Goal: Task Accomplishment & Management: Use online tool/utility

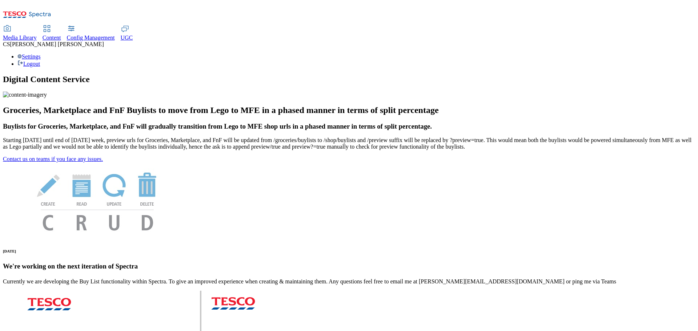
click at [133, 35] on span "UGC" at bounding box center [127, 38] width 12 height 6
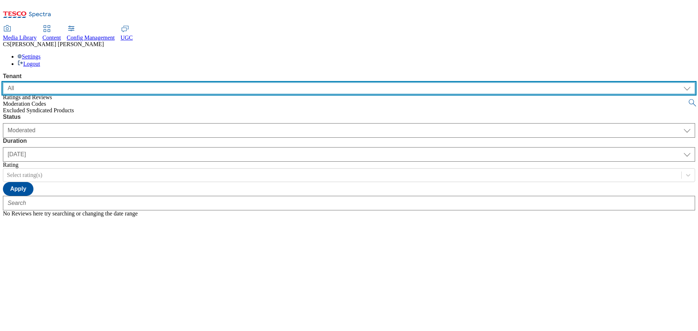
click at [84, 83] on select "ALL All CONFIG-CZ CONFIG-HU CONFIG-IE CONFIG-ROI CONFIG-SK CONFIG-TEST CONFIG-U…" at bounding box center [349, 89] width 693 height 12
select select "ghs-[GEOGRAPHIC_DATA]"
click at [3, 83] on select "ALL All CONFIG-CZ CONFIG-HU CONFIG-IE CONFIG-ROI CONFIG-SK CONFIG-TEST CONFIG-U…" at bounding box center [349, 89] width 693 height 12
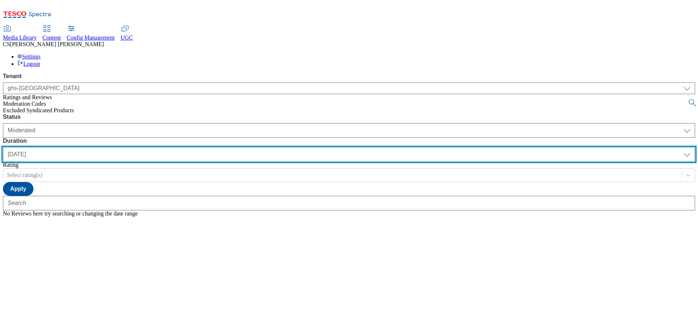
click at [232, 147] on select "[DATE] last7days last30days All custom" at bounding box center [349, 154] width 693 height 15
select select "last30days"
click at [172, 147] on select "[DATE] last7days last30days All custom" at bounding box center [349, 154] width 693 height 15
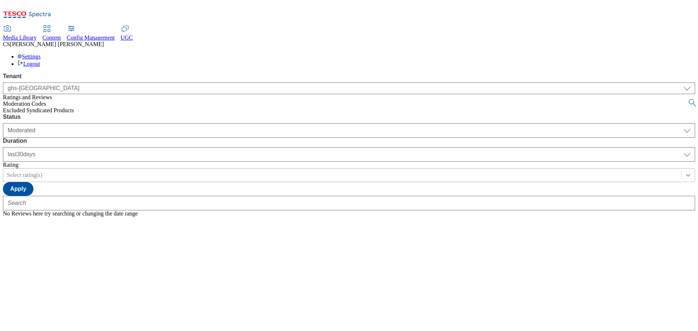
click at [685, 172] on icon at bounding box center [688, 175] width 7 height 7
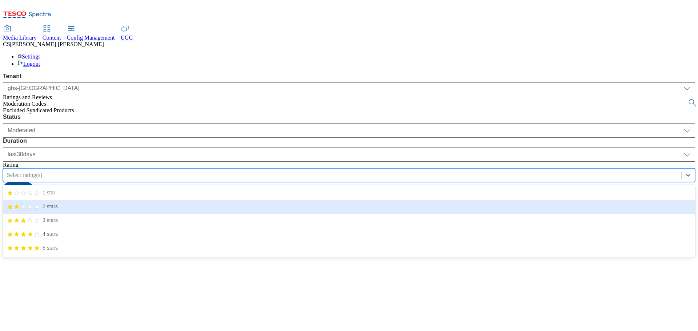
click at [58, 203] on span "2 stars" at bounding box center [50, 206] width 15 height 7
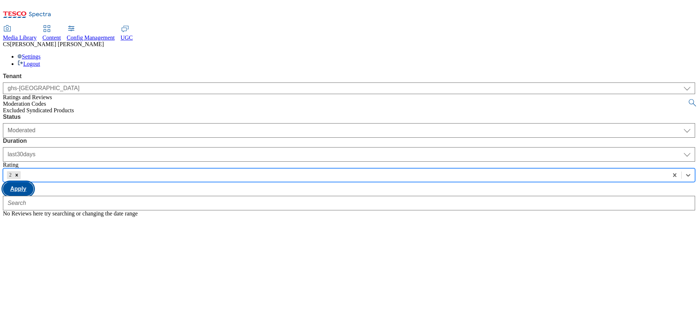
click at [33, 182] on button "Apply" at bounding box center [18, 189] width 31 height 14
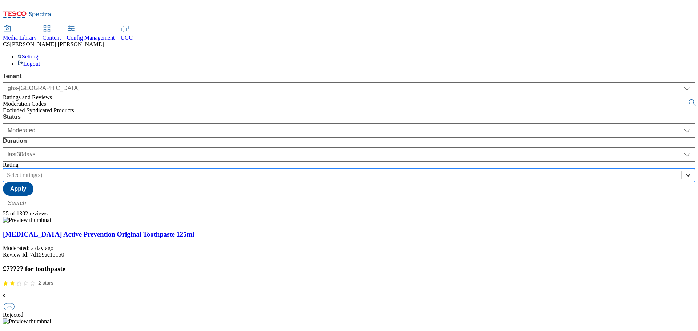
click at [686, 174] on icon at bounding box center [688, 175] width 4 height 3
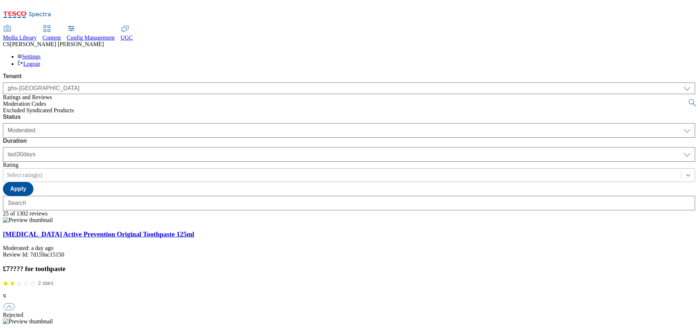
click at [685, 172] on icon at bounding box center [688, 175] width 7 height 7
